Goal: Ask a question: Seek information or help from site administrators or community

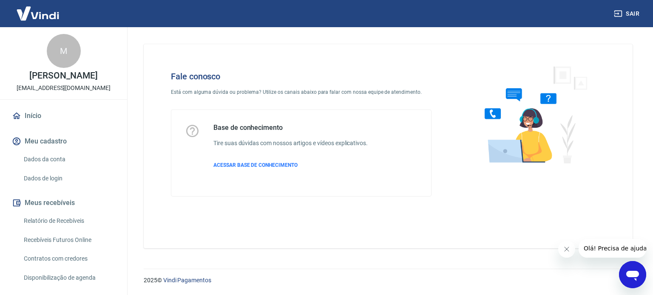
click at [628, 275] on icon "Abrir janela de mensagens" at bounding box center [632, 276] width 13 height 10
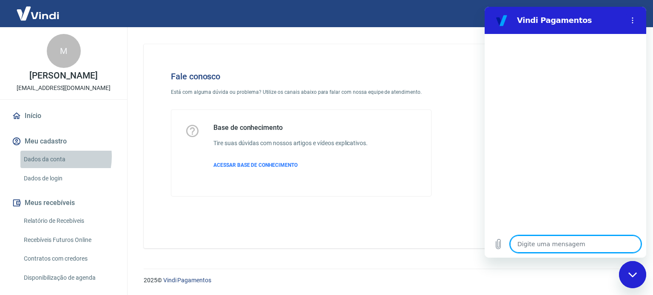
click at [44, 166] on link "Dados da conta" at bounding box center [68, 159] width 96 height 17
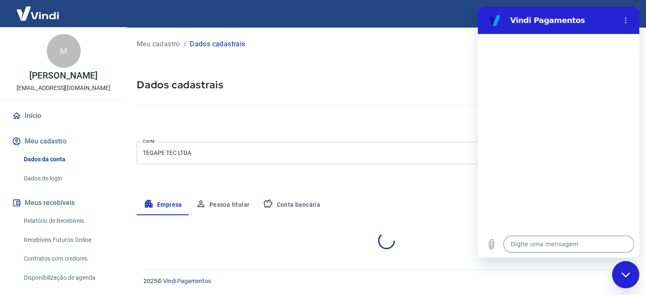
select select "PR"
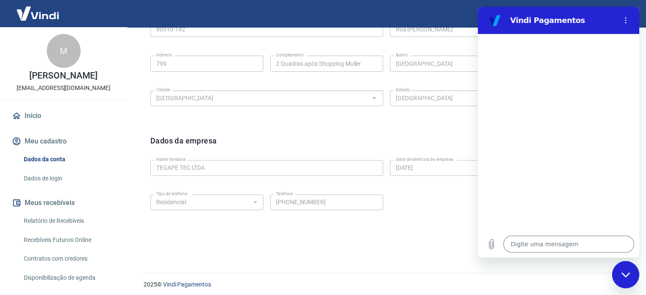
scroll to position [317, 0]
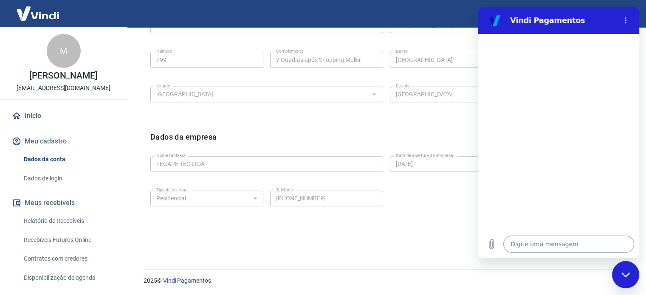
click at [546, 248] on textarea at bounding box center [569, 244] width 131 height 17
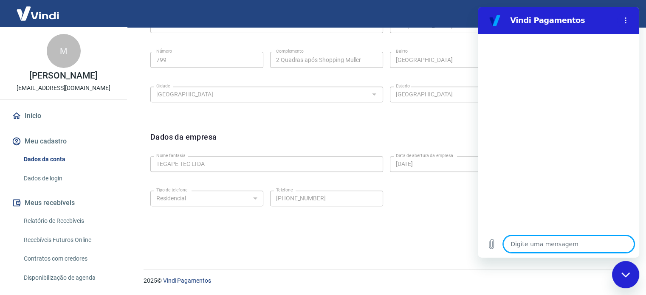
type textarea "B"
type textarea "x"
type textarea "Bo"
type textarea "x"
type textarea "Bom"
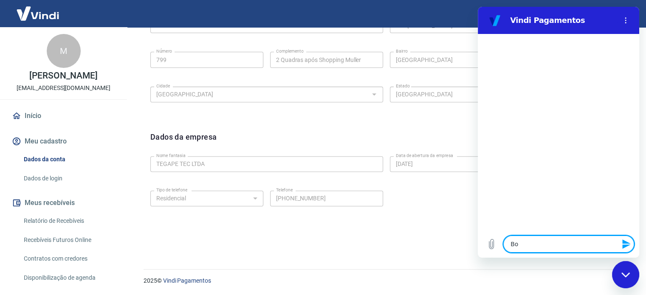
type textarea "x"
type textarea "Bom"
type textarea "x"
type textarea "Bom d"
type textarea "x"
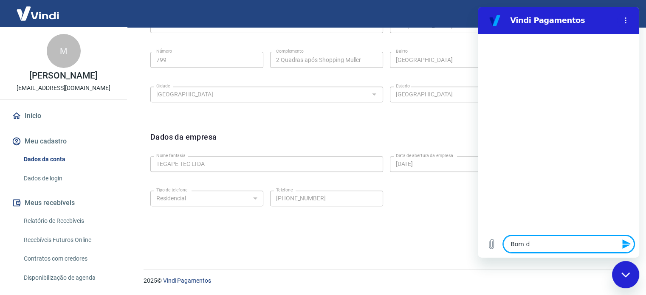
type textarea "Bom di"
type textarea "x"
type textarea "Bom dia"
type textarea "x"
type textarea "Bom dia!"
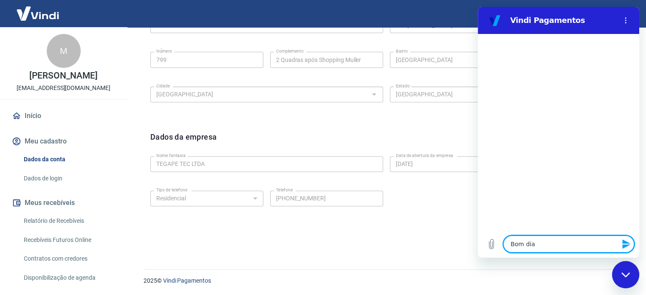
type textarea "x"
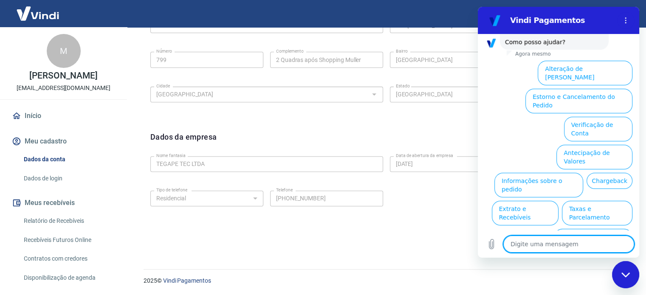
scroll to position [73, 0]
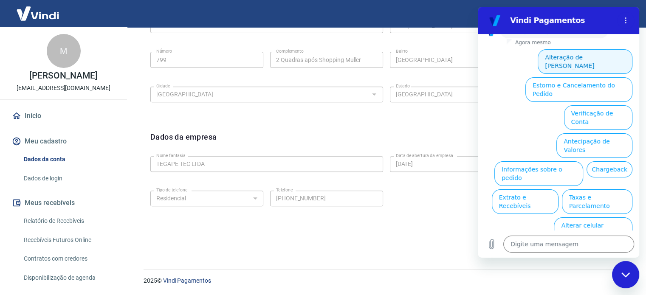
click at [566, 62] on button "Alteração de [PERSON_NAME]" at bounding box center [585, 61] width 95 height 25
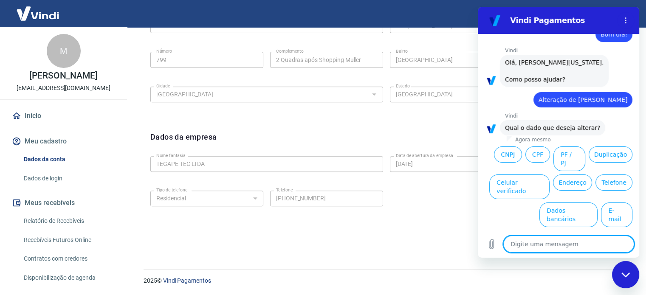
scroll to position [25, 0]
click at [597, 230] on button "Nome Fantasia" at bounding box center [606, 242] width 54 height 25
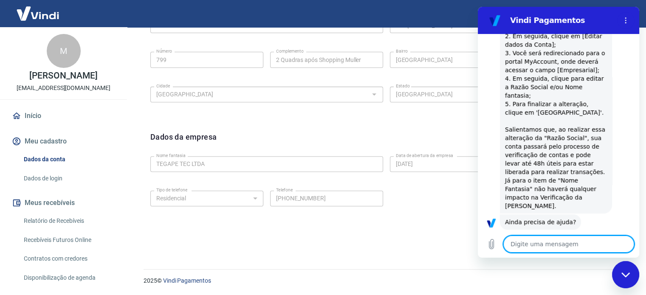
scroll to position [243, 0]
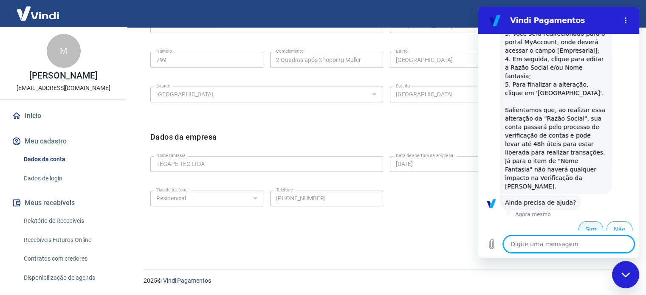
click at [590, 221] on button "Sim" at bounding box center [591, 229] width 25 height 16
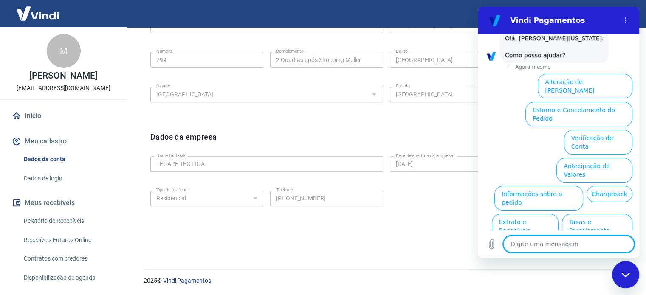
scroll to position [472, 0]
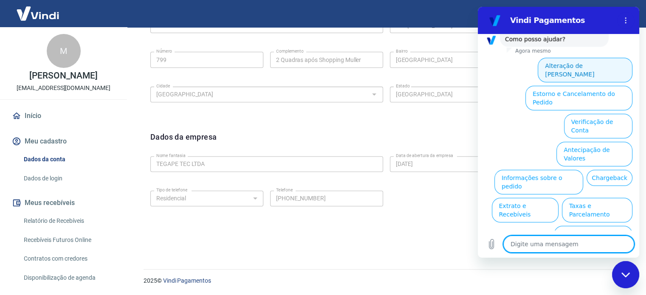
click at [582, 64] on button "Alteração de [PERSON_NAME]" at bounding box center [585, 70] width 95 height 25
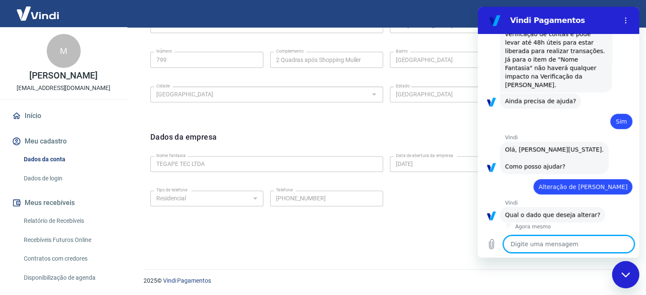
scroll to position [424, 0]
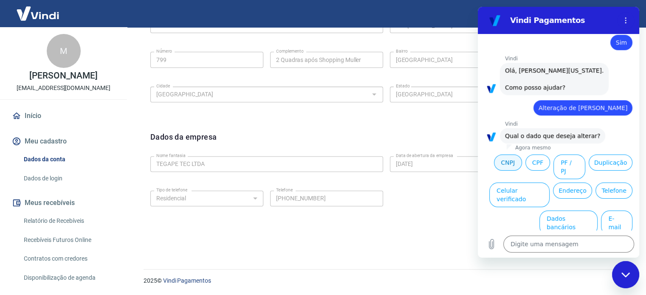
click at [494, 162] on button "CNPJ" at bounding box center [508, 163] width 28 height 16
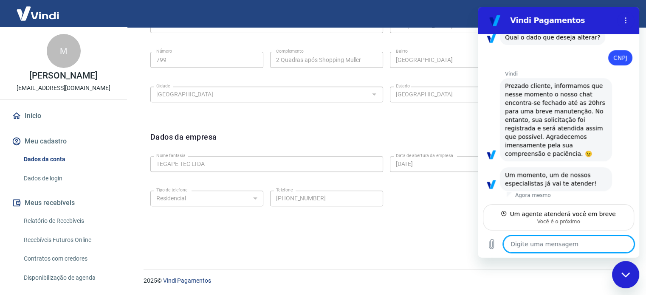
scroll to position [522, 0]
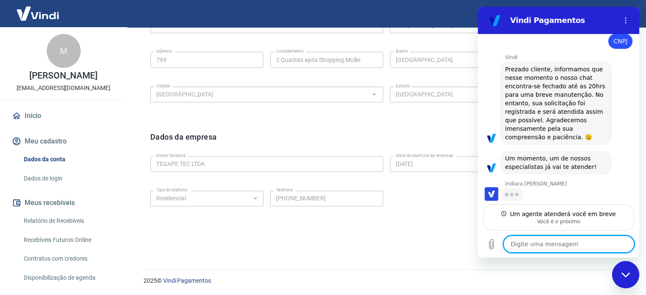
type textarea "x"
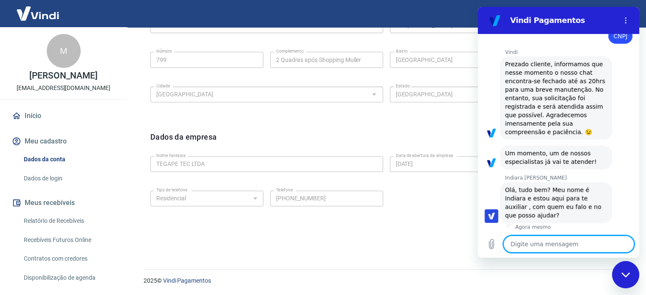
scroll to position [546, 0]
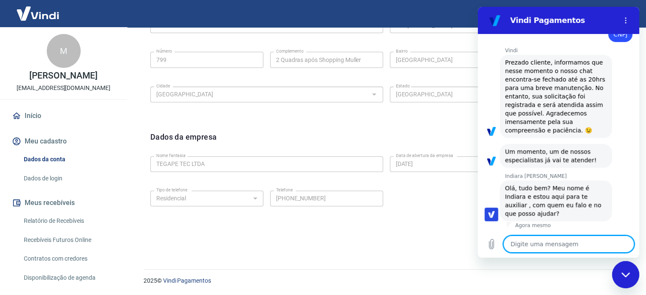
click at [551, 241] on textarea at bounding box center [569, 244] width 131 height 17
type textarea "B"
type textarea "x"
type textarea "Bo"
type textarea "x"
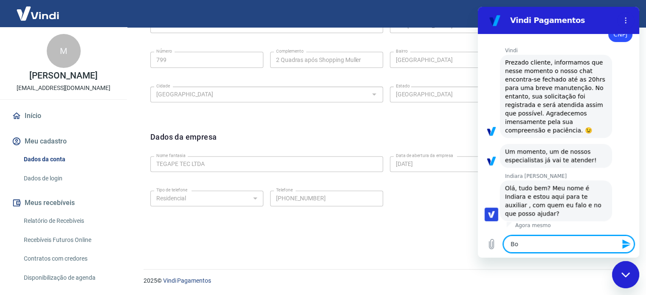
type textarea "Bom"
type textarea "x"
type textarea "Bom"
type textarea "x"
type textarea "Bom d"
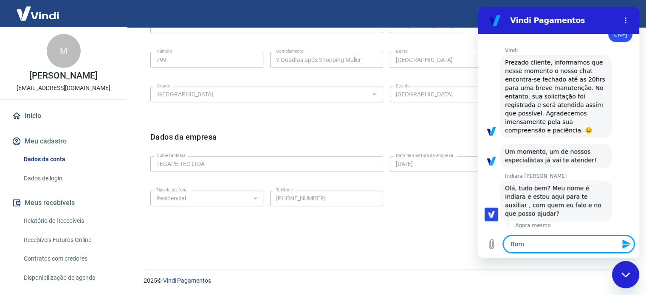
type textarea "x"
type textarea "Bom di"
type textarea "x"
type textarea "Bom dia"
type textarea "x"
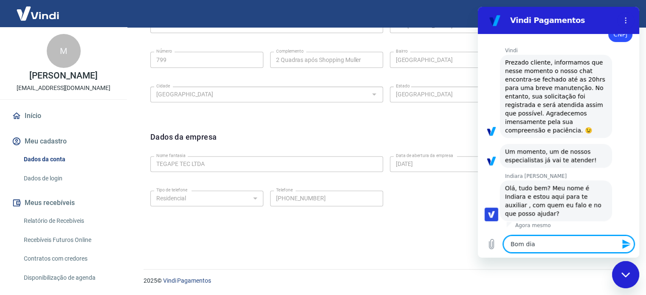
type textarea "Bom dia!"
type textarea "x"
type textarea "Bom dia!"
type textarea "x"
type textarea "Bom dia! T"
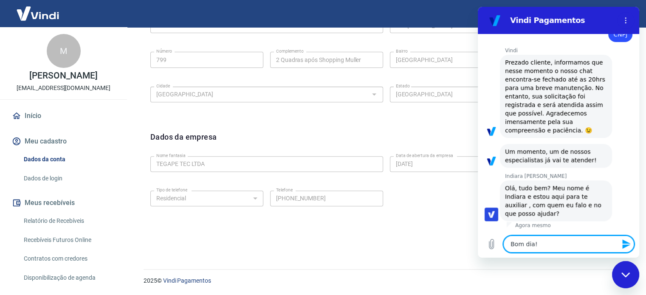
type textarea "x"
type textarea "Bom dia! Tu"
type textarea "x"
type textarea "Bom dia! Tud"
type textarea "x"
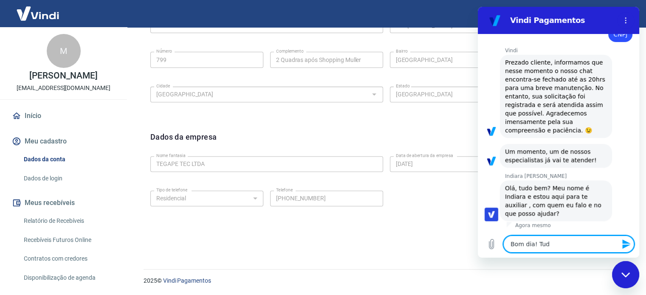
type textarea "Bom dia! Tudo"
type textarea "x"
type textarea "Bom dia! Tudo"
type textarea "x"
type textarea "Bom dia! Tudo e"
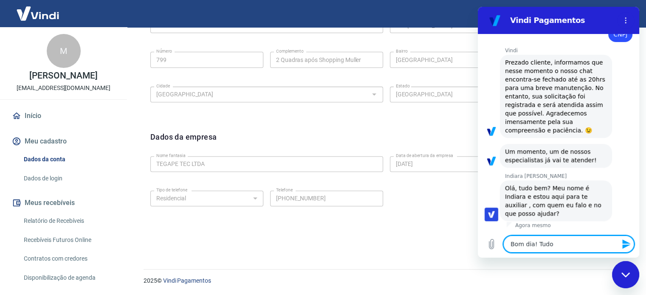
type textarea "x"
type textarea "Bom dia! Tudo e"
type textarea "x"
type textarea "Bom dia! Tudo e v"
type textarea "x"
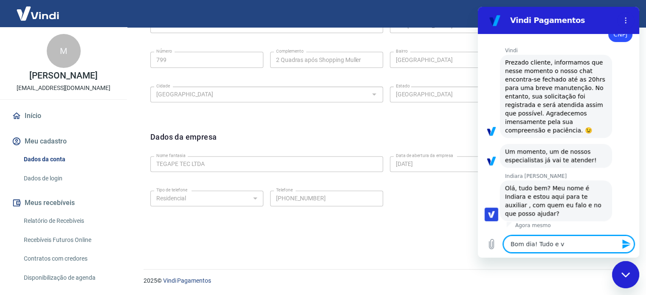
type textarea "Bom dia! Tudo e vo"
type textarea "x"
type textarea "Bom dia! Tudo e voc"
type textarea "x"
type textarea "Bom dia! Tudo e você"
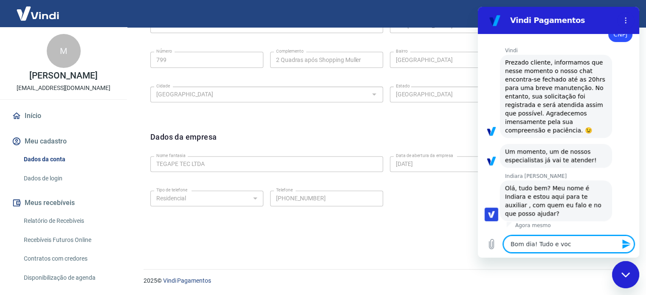
type textarea "x"
type textarea "Bom dia! Tudo e você?"
type textarea "x"
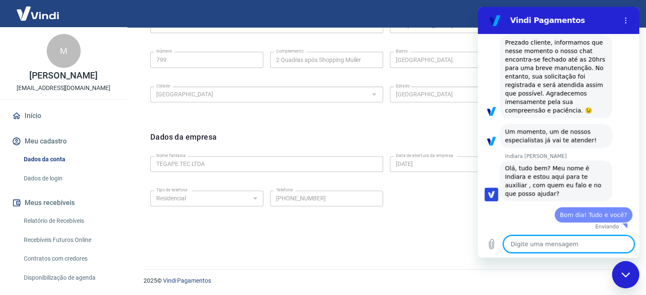
type textarea "x"
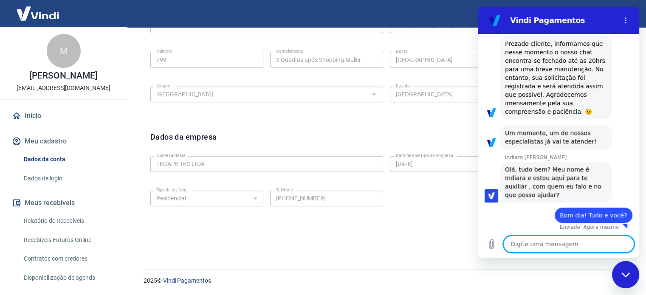
scroll to position [566, 0]
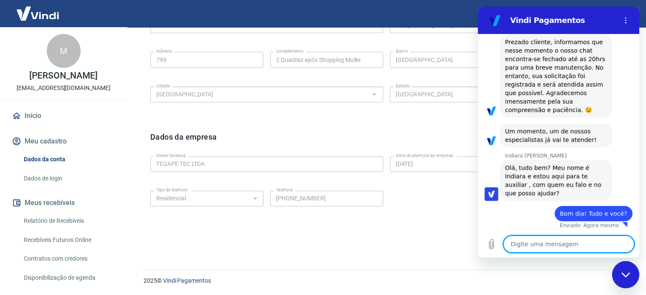
type textarea "M"
type textarea "x"
type textarea "Ma"
type textarea "x"
type textarea "Mar"
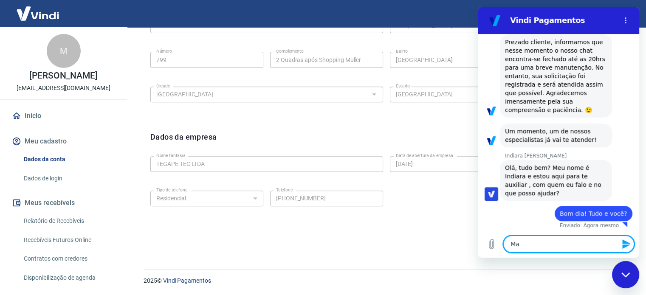
type textarea "x"
type textarea "Mari"
type textarea "x"
type textarea "[PERSON_NAME]"
type textarea "x"
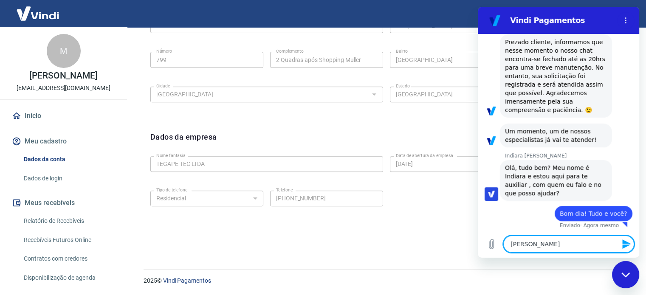
type textarea "Marian"
type textarea "x"
type textarea "[PERSON_NAME]"
type textarea "x"
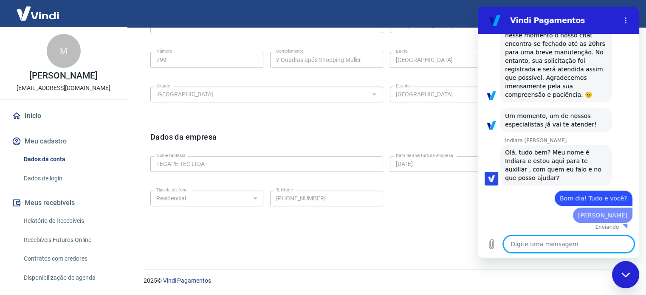
type textarea "x"
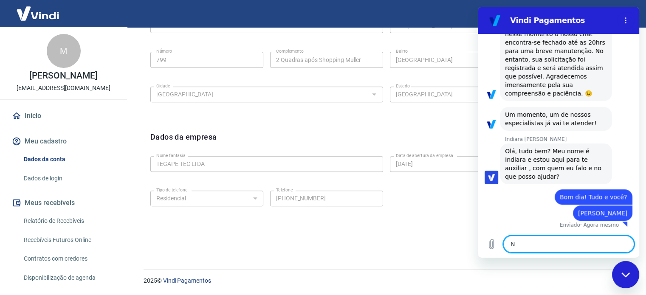
type textarea "NB"
type textarea "x"
type textarea "N"
type textarea "x"
type textarea "Nó"
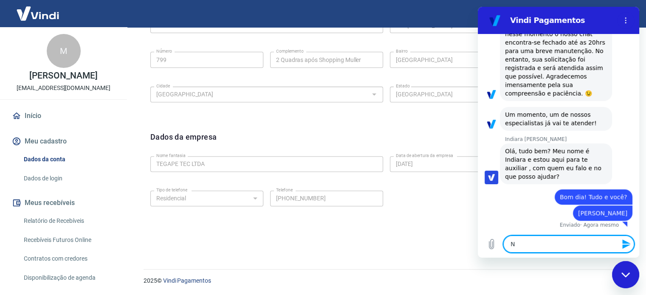
type textarea "x"
type textarea "Nós"
type textarea "x"
type textarea "Nós"
type textarea "x"
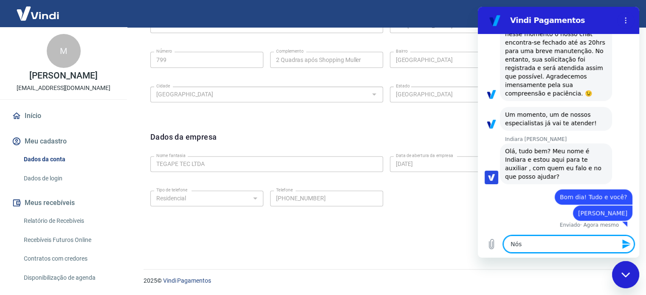
type textarea "Nós t"
type textarea "x"
type textarea "Nós ti"
type textarea "x"
type textarea "Nós tiv"
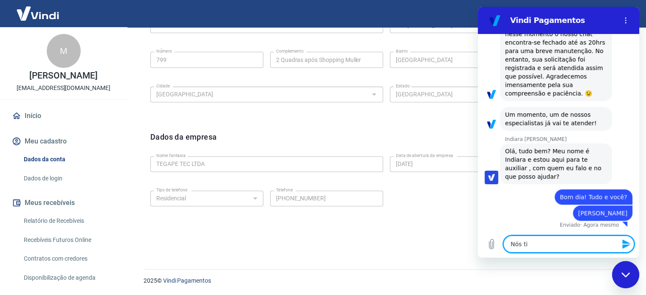
type textarea "x"
type textarea "Nós tive"
type textarea "x"
type textarea "Nós tivem"
type textarea "x"
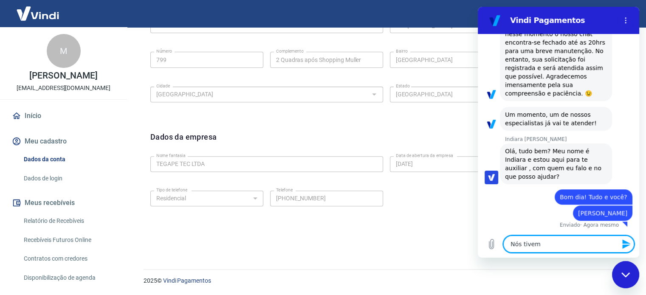
type textarea "Nós tivem"
type textarea "x"
type textarea "Nós tivem o"
type textarea "x"
type textarea "Nós tivem os"
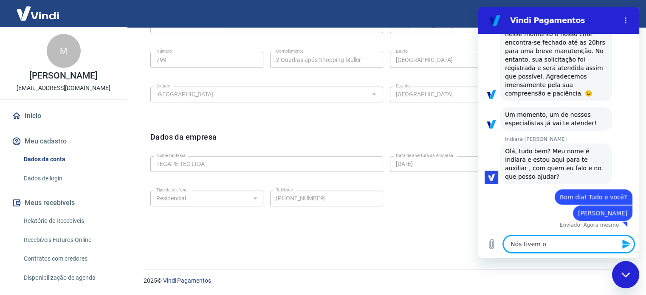
type textarea "x"
type textarea "Nós tivem os"
type textarea "x"
type textarea "Nós tivem os"
type textarea "x"
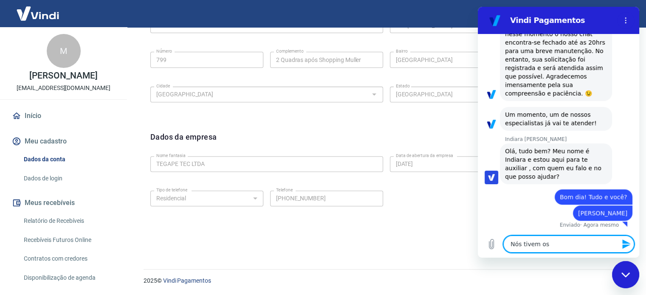
type textarea "Nós tivem o"
type textarea "x"
type textarea "Nós tivem"
type textarea "x"
type textarea "Nós tivem"
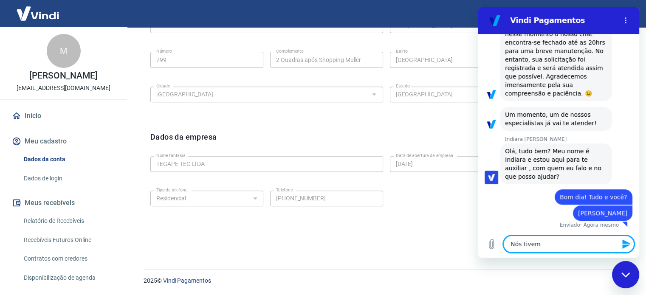
type textarea "x"
type textarea "Nós tivemo"
type textarea "x"
type textarea "Nós tivemos"
type textarea "x"
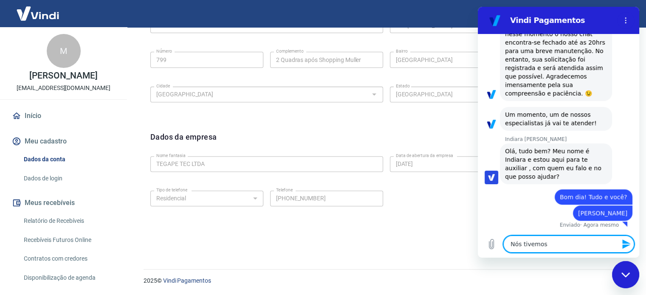
type textarea "Nós tivemos"
type textarea "x"
type textarea "Nós tivemos a"
type textarea "x"
type textarea "Nós tivemos al"
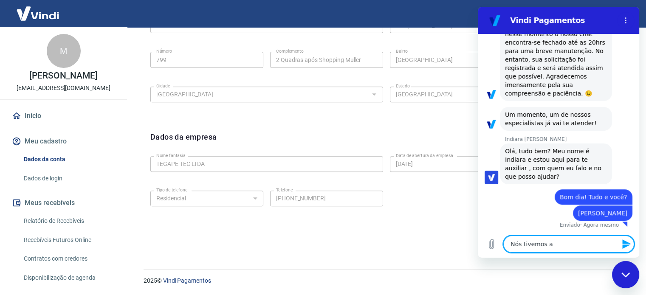
type textarea "x"
type textarea "Nós tivemos alt"
type textarea "x"
type textarea "Nós tivemos alte"
type textarea "x"
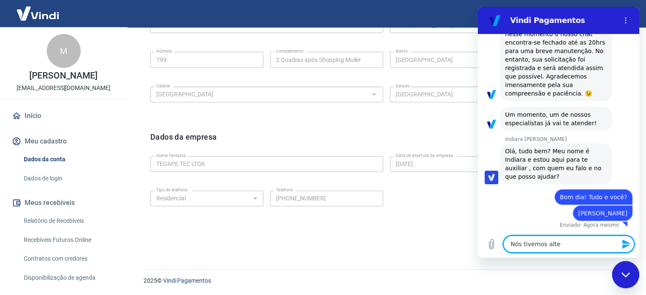
type textarea "Nós tivemos alter"
type textarea "x"
type textarea "Nós tivemos altera"
type textarea "x"
type textarea "Nós tivemos alteraç"
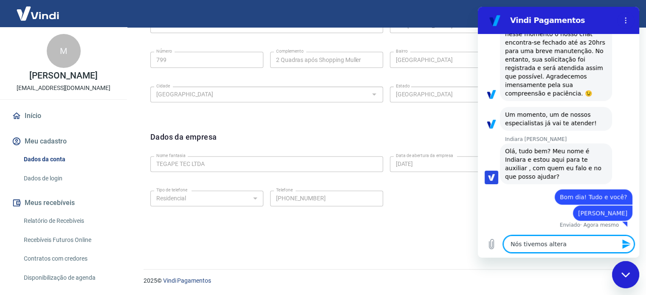
type textarea "x"
type textarea "Nós tivemos alteraçã"
type textarea "x"
type textarea "Nós tivemos alteração"
type textarea "x"
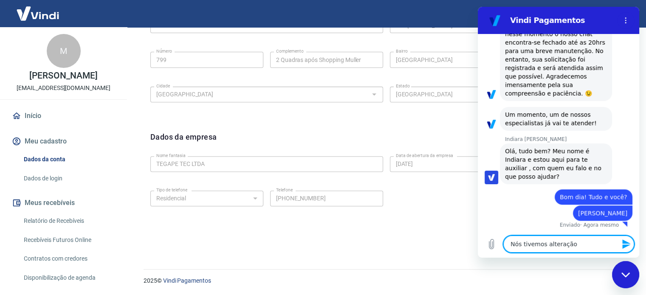
type textarea "Nós tivemos alteração"
type textarea "x"
type textarea "Nós tivemos alteração n"
type textarea "x"
type textarea "Nós tivemos alteração no"
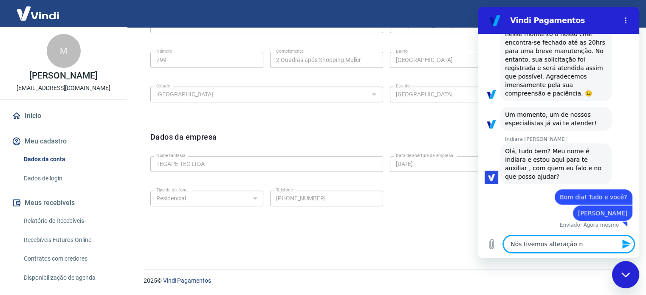
type textarea "x"
type textarea "Nós tivemos alteração no"
type textarea "x"
type textarea "Nós tivemos alteração no n"
type textarea "x"
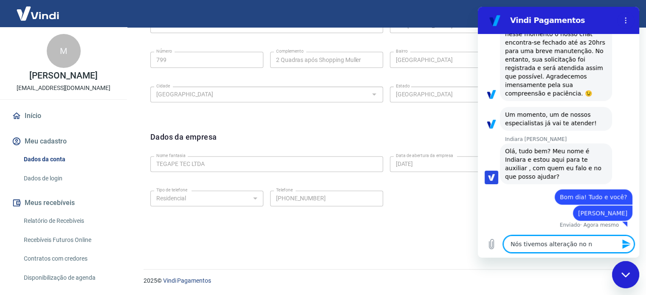
type textarea "Nós tivemos alteração no no"
type textarea "x"
type textarea "Nós tivemos alteração no nom"
type textarea "x"
type textarea "Nós tivemos alteração no nome"
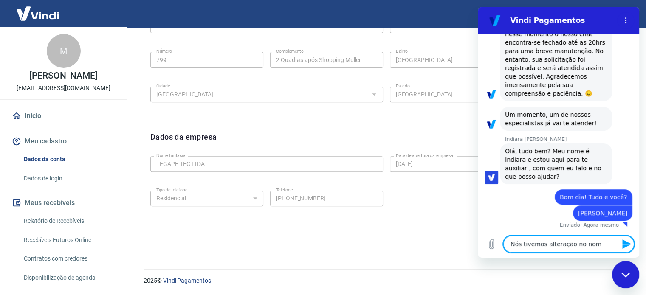
type textarea "x"
type textarea "Nós tivemos alteração no nome"
type textarea "x"
type textarea "Nós tivemos alteração no nome d"
type textarea "x"
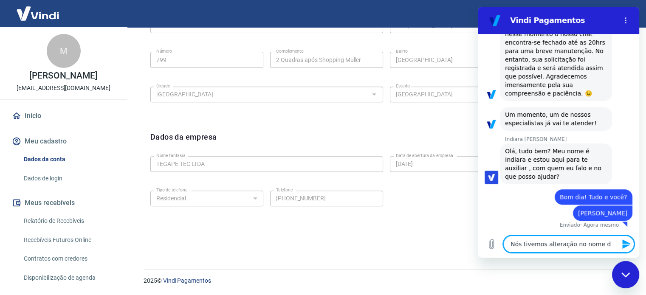
type textarea "Nós tivemos alteração no nome da"
type textarea "x"
type textarea "Nós tivemos alteração no nome da"
type textarea "x"
type textarea "Nós tivemos alteração no nome da e"
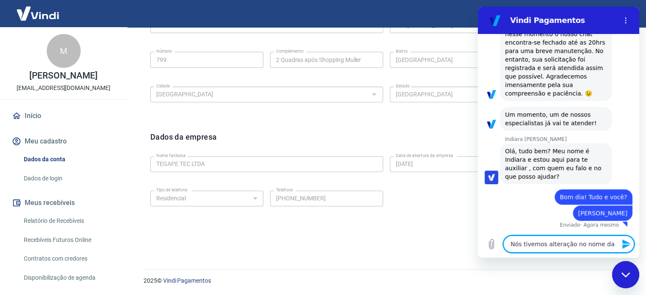
type textarea "x"
type textarea "Nós tivemos alteração no nome da em"
type textarea "x"
type textarea "Nós tivemos alteração no nome da emp"
type textarea "x"
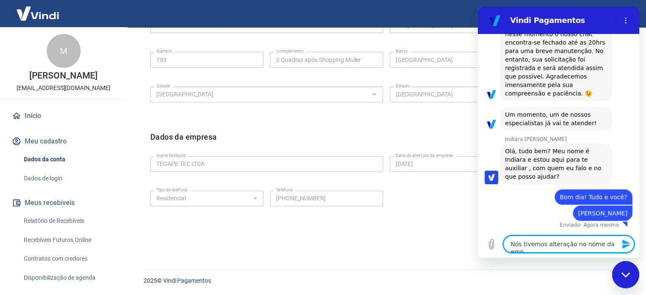
type textarea "Nós tivemos alteração no nome da empr"
type textarea "x"
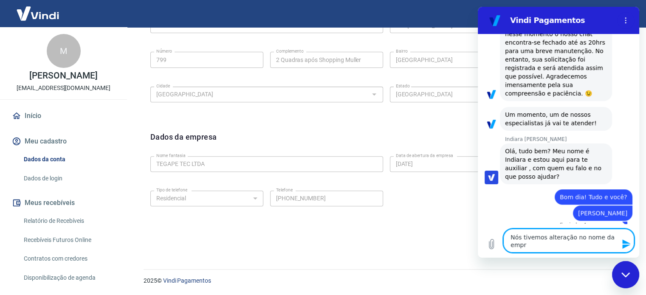
type textarea "Nós tivemos alteração no nome da empre"
type textarea "x"
type textarea "Nós tivemos alteração no nome da empres"
type textarea "x"
type textarea "Nós tivemos alteração no nome da empresa"
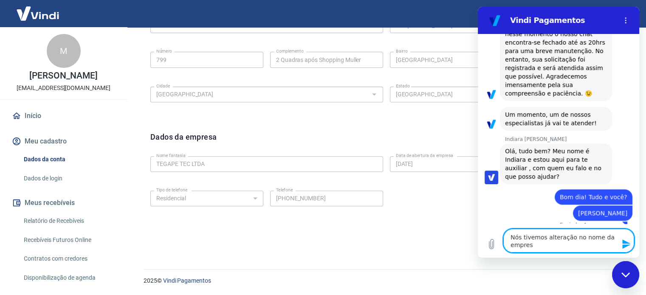
type textarea "x"
type textarea "Nós tivemos alteração no nome da empresa,"
type textarea "x"
type textarea "Nós tivemos alteração no nome da empresa,"
type textarea "x"
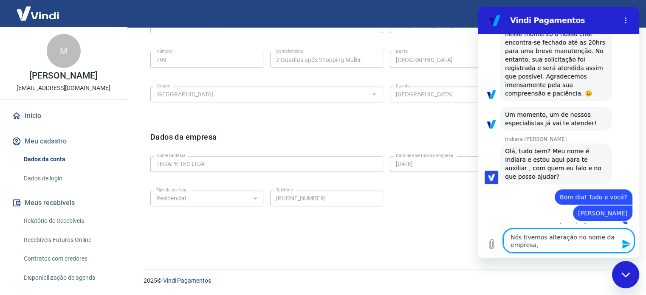
type textarea "Nós tivemos alteração no nome da empresa, a"
type textarea "x"
type textarea "Nós tivemos alteração no nome da empresa, al"
type textarea "x"
type textarea "Nós tivemos alteração no nome da empresa, alt"
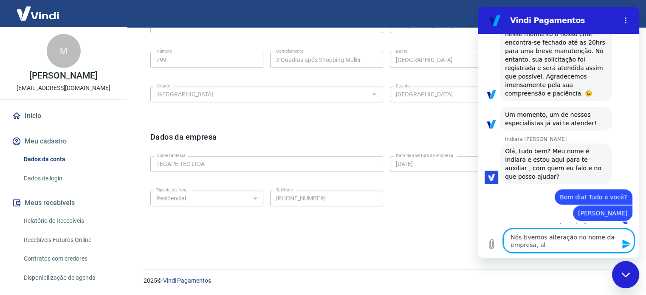
type textarea "x"
type textarea "Nós tivemos alteração no nome da empresa, alte"
type textarea "x"
type textarea "Nós tivemos alteração no nome da empresa, alter"
type textarea "x"
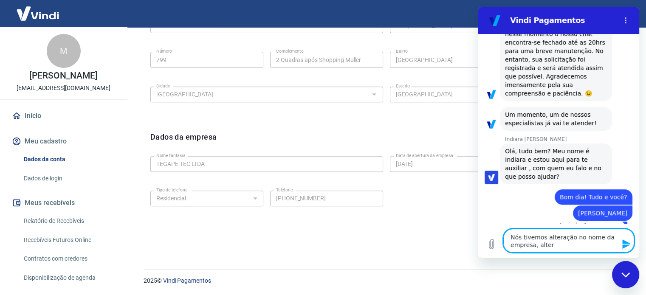
type textarea "Nós tivemos alteração no nome da empresa, altere"
type textarea "x"
type textarea "Nós tivemos alteração no nome da empresa, alterei"
type textarea "x"
type textarea "Nós tivemos alteração no nome da empresa, alterei"
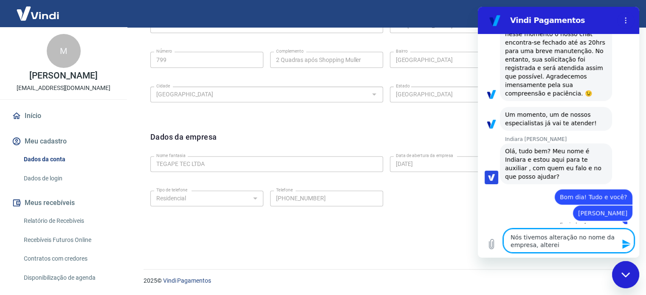
type textarea "x"
type textarea "Nós tivemos alteração no nome da empresa, alterei o"
type textarea "x"
type textarea "Nós tivemos alteração no nome da empresa, alterei o"
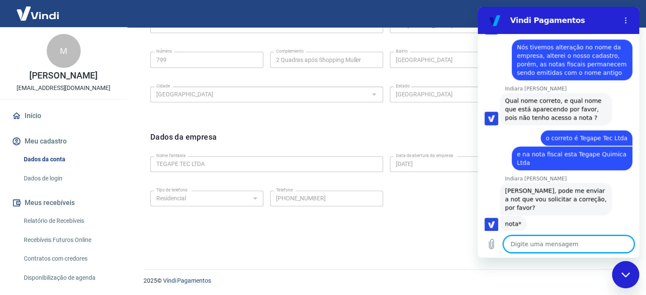
scroll to position [799, 0]
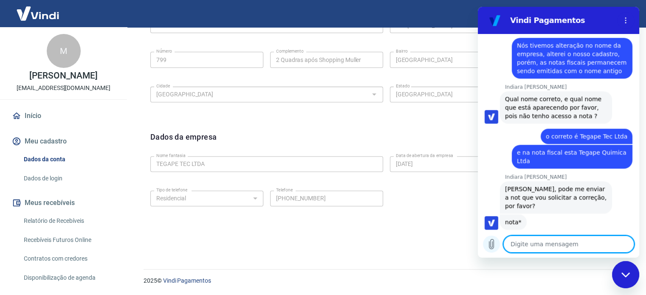
click at [490, 243] on icon "Carregar arquivo" at bounding box center [492, 244] width 10 height 10
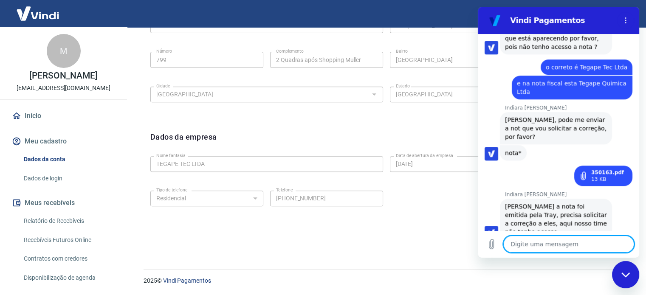
scroll to position [870, 0]
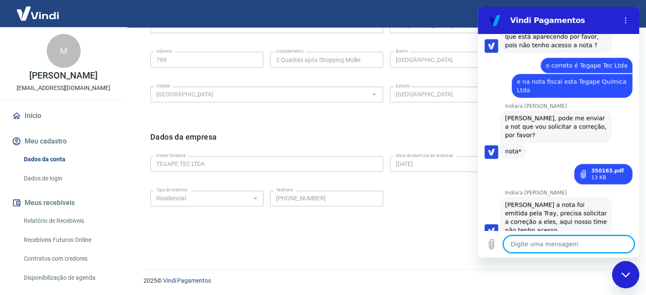
click at [553, 246] on textarea at bounding box center [569, 244] width 131 height 17
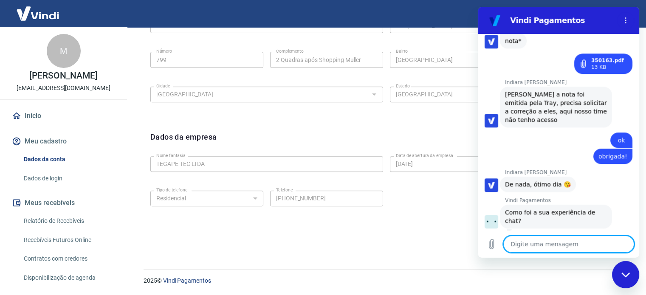
scroll to position [982, 0]
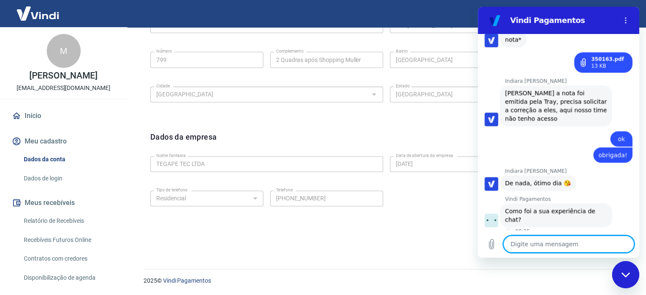
click at [551, 247] on textarea at bounding box center [569, 244] width 131 height 17
click at [632, 274] on div "Fechar janela de mensagens" at bounding box center [625, 274] width 25 height 25
